Goal: Task Accomplishment & Management: Manage account settings

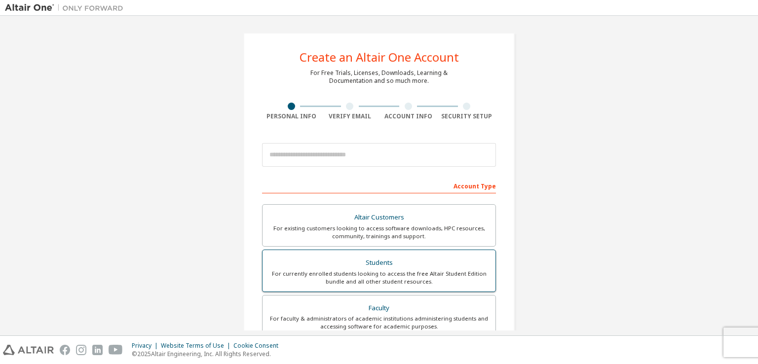
click at [376, 267] on div "Students" at bounding box center [378, 263] width 221 height 14
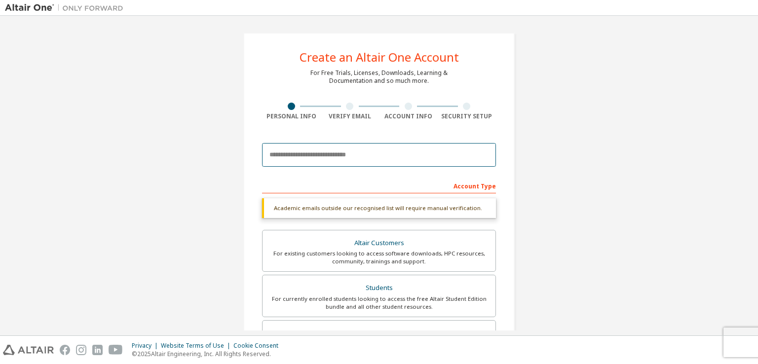
click at [387, 146] on input "email" at bounding box center [379, 155] width 234 height 24
type input "**********"
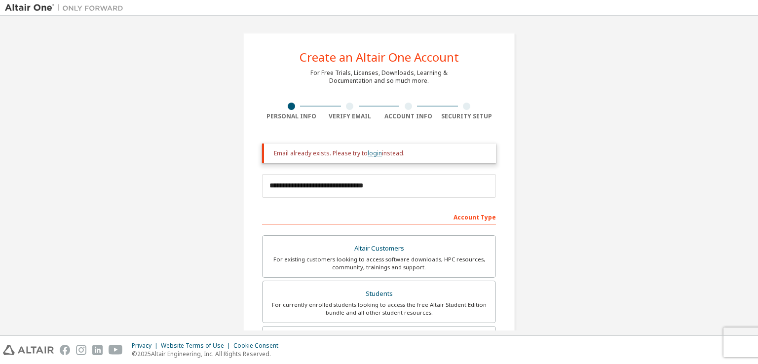
click at [372, 155] on link "login" at bounding box center [375, 153] width 14 height 8
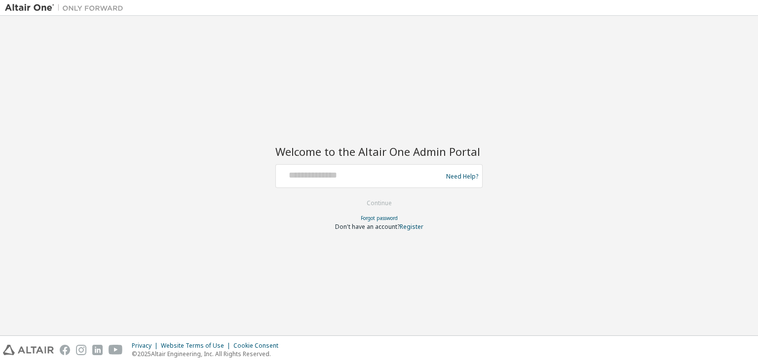
click at [372, 155] on h2 "Welcome to the Altair One Admin Portal" at bounding box center [378, 152] width 207 height 14
click at [370, 165] on div "Need Help?" at bounding box center [378, 176] width 207 height 24
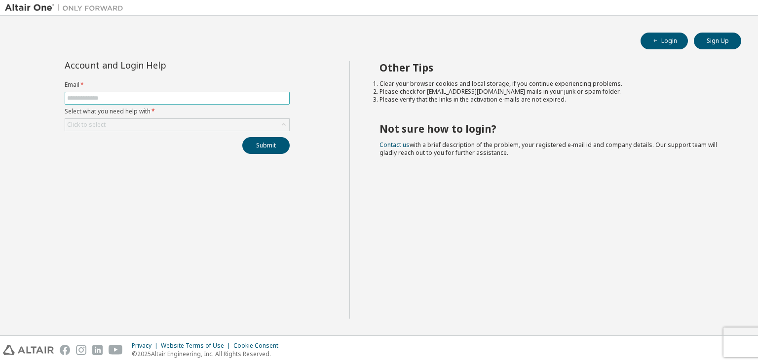
click at [211, 95] on input "text" at bounding box center [177, 98] width 220 height 8
type input "**********"
click at [205, 119] on div "Click to select" at bounding box center [177, 125] width 224 height 12
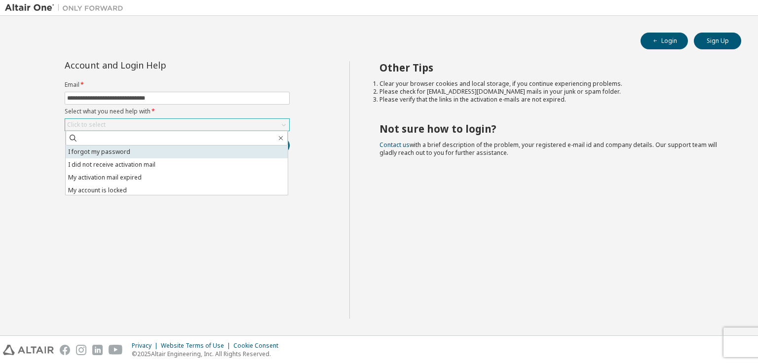
click at [203, 150] on li "I forgot my password" at bounding box center [177, 152] width 222 height 13
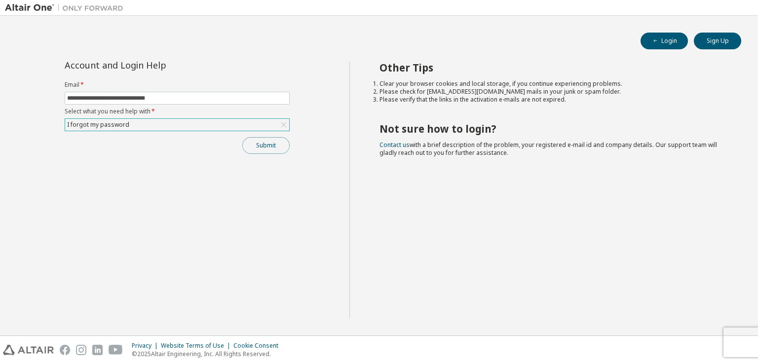
click at [268, 149] on button "Submit" at bounding box center [265, 145] width 47 height 17
